Goal: Information Seeking & Learning: Learn about a topic

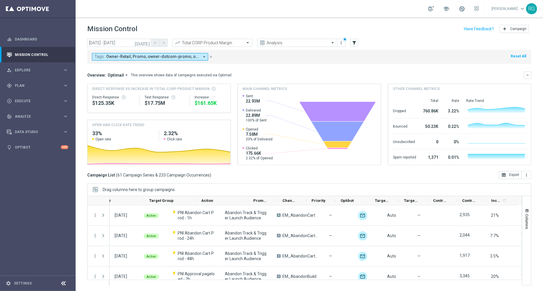
scroll to position [0, 75]
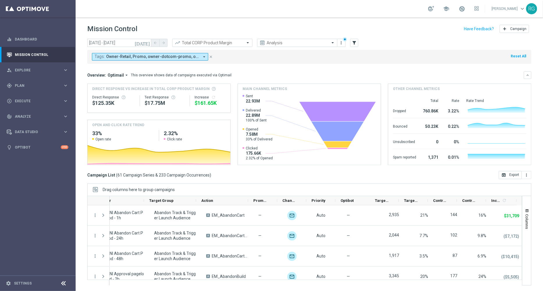
click at [202, 58] on icon "arrow_drop_down" at bounding box center [204, 56] width 5 height 5
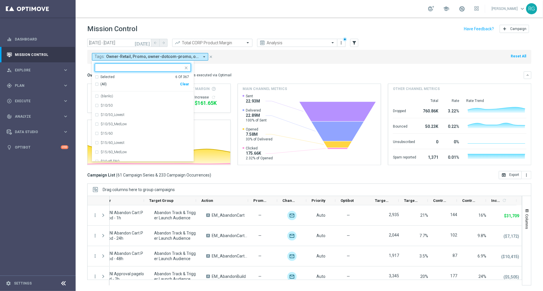
click at [0, 0] on div "Clear" at bounding box center [0, 0] width 0 height 0
click at [139, 64] on div at bounding box center [139, 67] width 88 height 7
click at [134, 131] on div "owner-dotcom-sms" at bounding box center [146, 132] width 90 height 3
type input "owner-"
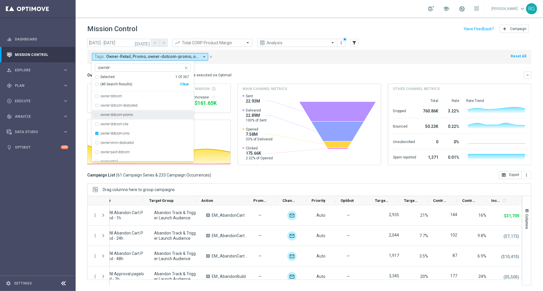
click at [315, 60] on div "Tags: Owner-Retail, Promo, owner-dotcom-promo, owner-retail, owner-retail-promo…" at bounding box center [309, 57] width 444 height 14
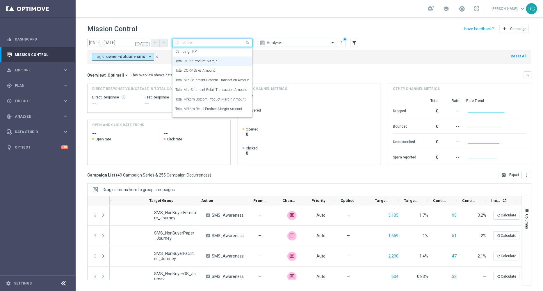
click at [214, 39] on div "Quick find Total CORP Product Margin" at bounding box center [212, 43] width 80 height 8
click at [214, 81] on label "Total Mid Shipment Dotcom Transaction Amount" at bounding box center [212, 80] width 75 height 5
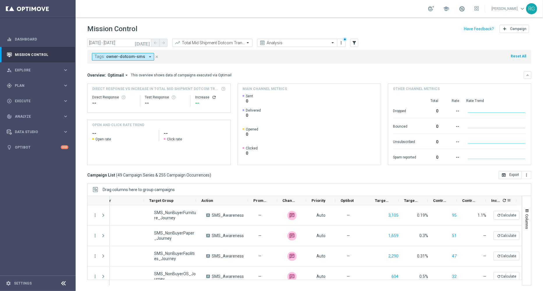
click at [503, 200] on icon "refresh" at bounding box center [504, 200] width 5 height 5
click at [146, 42] on icon "[DATE]" at bounding box center [143, 42] width 16 height 5
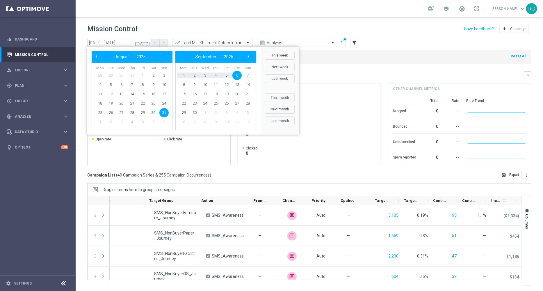
click at [270, 22] on header "Mission Control add Campaign" at bounding box center [309, 27] width 467 height 21
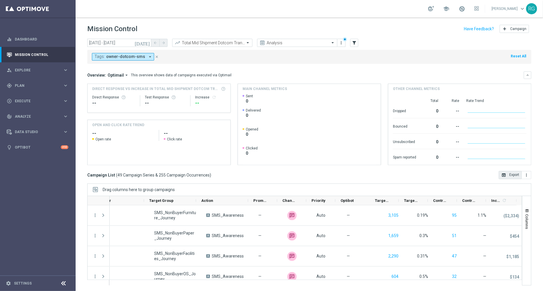
click at [508, 175] on button "open_in_browser Export" at bounding box center [510, 175] width 23 height 8
click at [212, 41] on input "text" at bounding box center [206, 42] width 62 height 5
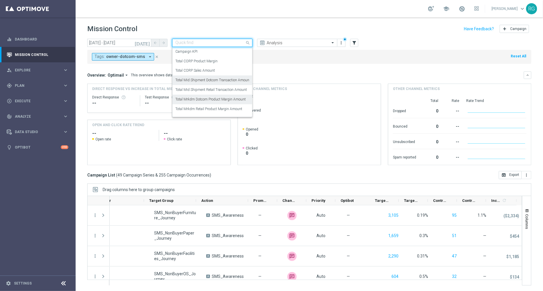
click at [211, 97] on label "Total Mrkdm Dotcom Product Margin Amount" at bounding box center [210, 99] width 70 height 5
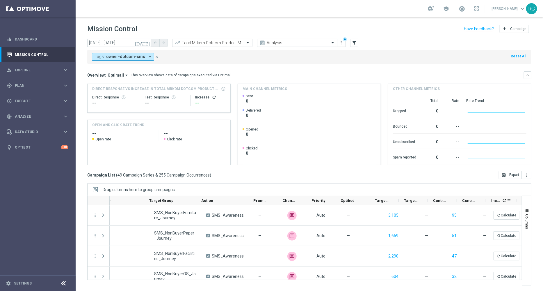
click at [503, 202] on span "refresh" at bounding box center [504, 200] width 6 height 6
click at [514, 177] on button "open_in_browser Export" at bounding box center [510, 175] width 23 height 8
click at [229, 40] on input "text" at bounding box center [206, 42] width 62 height 5
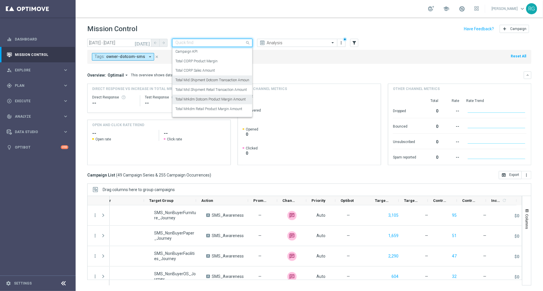
click at [227, 80] on label "Total Mid Shipment Dotcom Transaction Amount" at bounding box center [212, 80] width 75 height 5
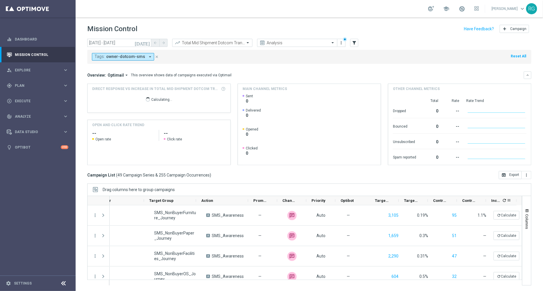
click at [505, 201] on icon "refresh" at bounding box center [504, 200] width 5 height 5
click at [235, 42] on input "text" at bounding box center [206, 42] width 62 height 5
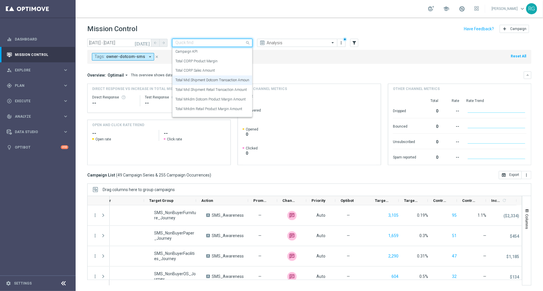
click at [388, 59] on div "Tags: owner-dotcom-sms arrow_drop_down close Reset All" at bounding box center [309, 57] width 444 height 14
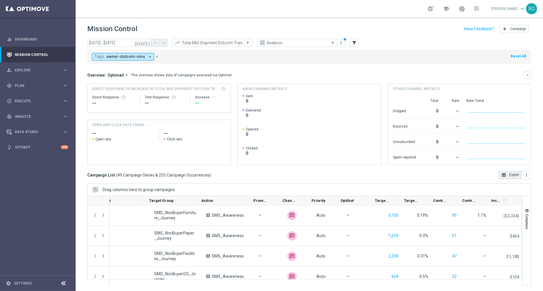
click at [503, 174] on icon "open_in_browser" at bounding box center [503, 174] width 5 height 5
click at [206, 42] on input "text" at bounding box center [206, 42] width 62 height 5
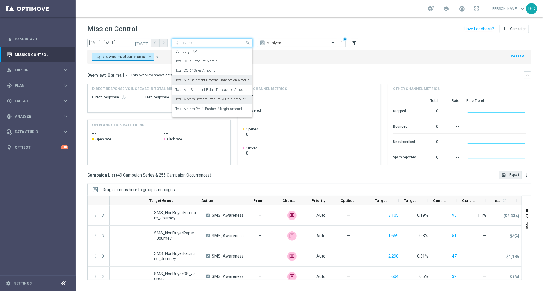
click at [215, 97] on label "Total Mrkdm Dotcom Product Margin Amount" at bounding box center [210, 99] width 70 height 5
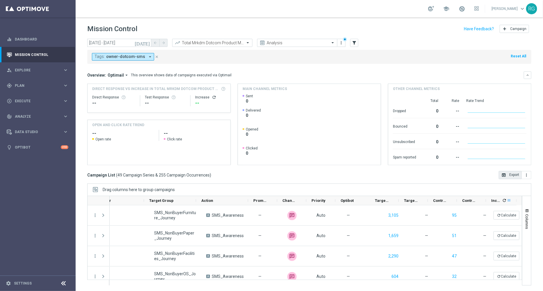
click at [507, 200] on span at bounding box center [509, 200] width 5 height 5
click at [479, 183] on div "Drag columns here to group campaigns" at bounding box center [309, 189] width 444 height 12
click at [505, 202] on span "refresh" at bounding box center [504, 200] width 6 height 6
click at [509, 178] on button "open_in_browser Export" at bounding box center [510, 175] width 23 height 8
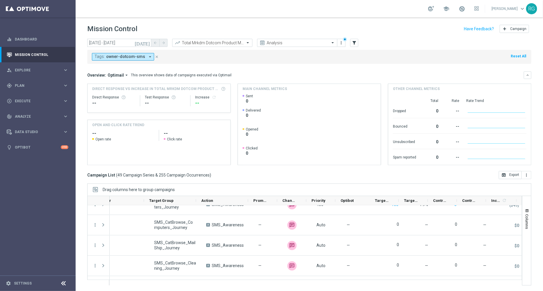
scroll to position [582, 0]
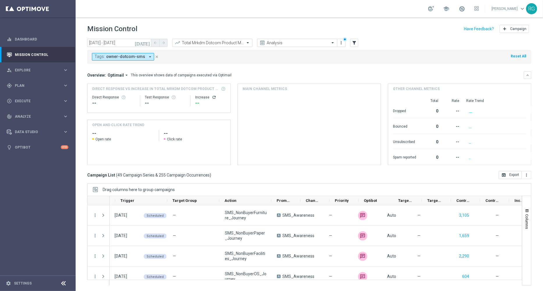
scroll to position [0, 75]
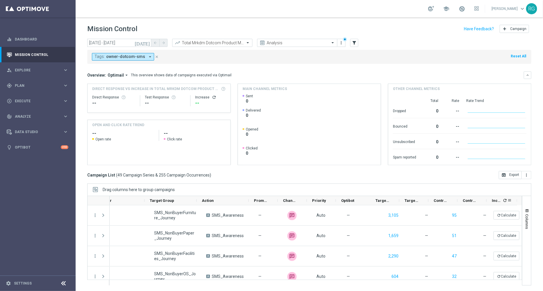
click at [503, 202] on span "refresh" at bounding box center [505, 200] width 6 height 6
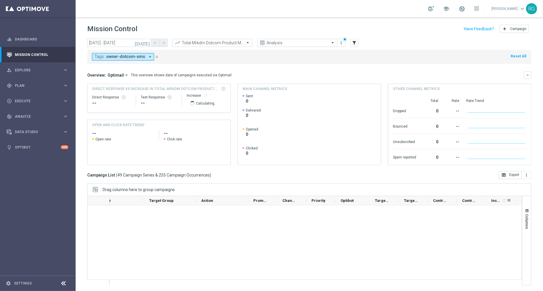
scroll to position [923, 0]
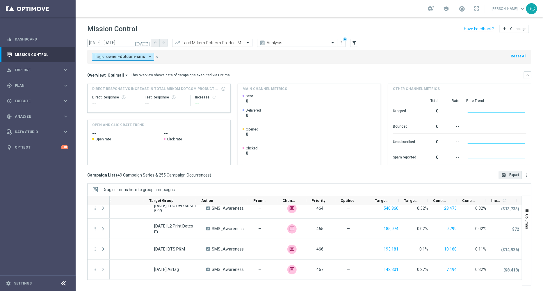
click at [510, 175] on button "open_in_browser Export" at bounding box center [510, 175] width 23 height 8
click at [25, 98] on div "play_circle_outline Execute" at bounding box center [35, 100] width 56 height 5
click at [19, 135] on span "Analyze" at bounding box center [39, 133] width 48 height 3
click at [22, 171] on span "BI Studio" at bounding box center [36, 171] width 42 height 3
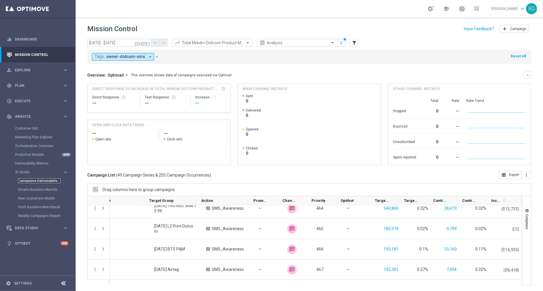
click at [35, 182] on link "Campaigns Deliverability" at bounding box center [39, 180] width 42 height 5
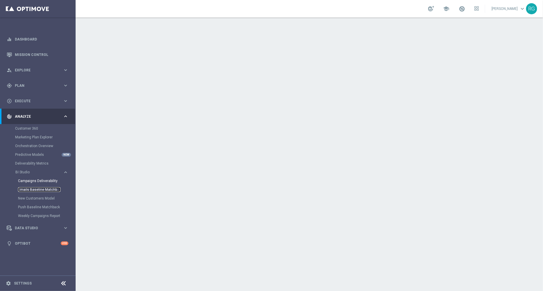
click at [28, 189] on link "Emails Baseline Matchback" at bounding box center [39, 189] width 42 height 5
